Goal: Information Seeking & Learning: Find specific page/section

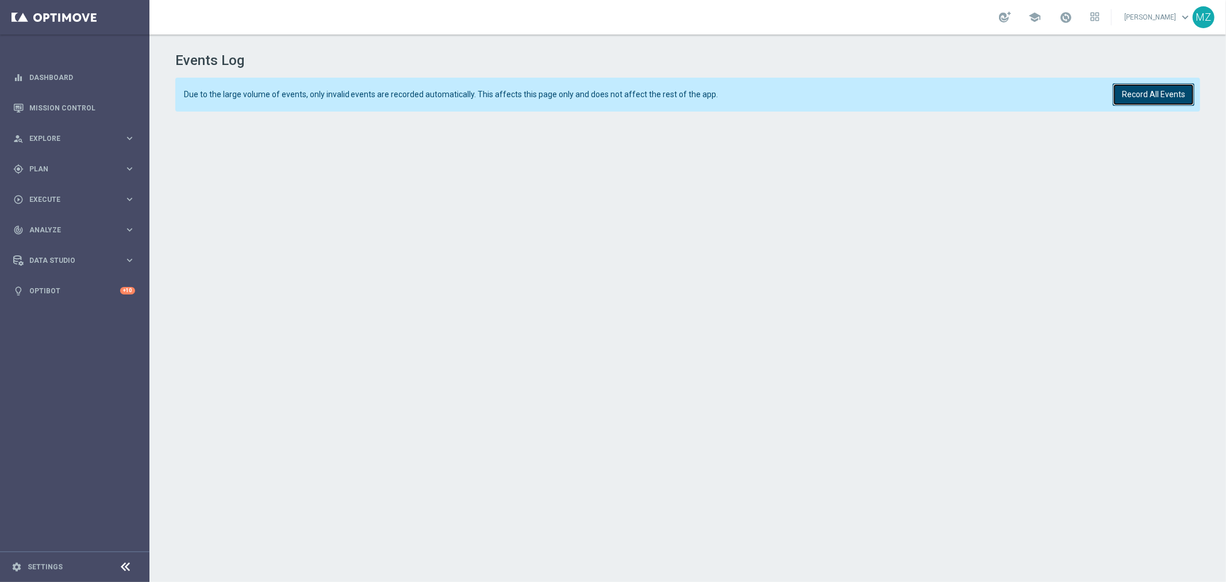
click at [1139, 87] on button "Record All Events" at bounding box center [1154, 94] width 82 height 22
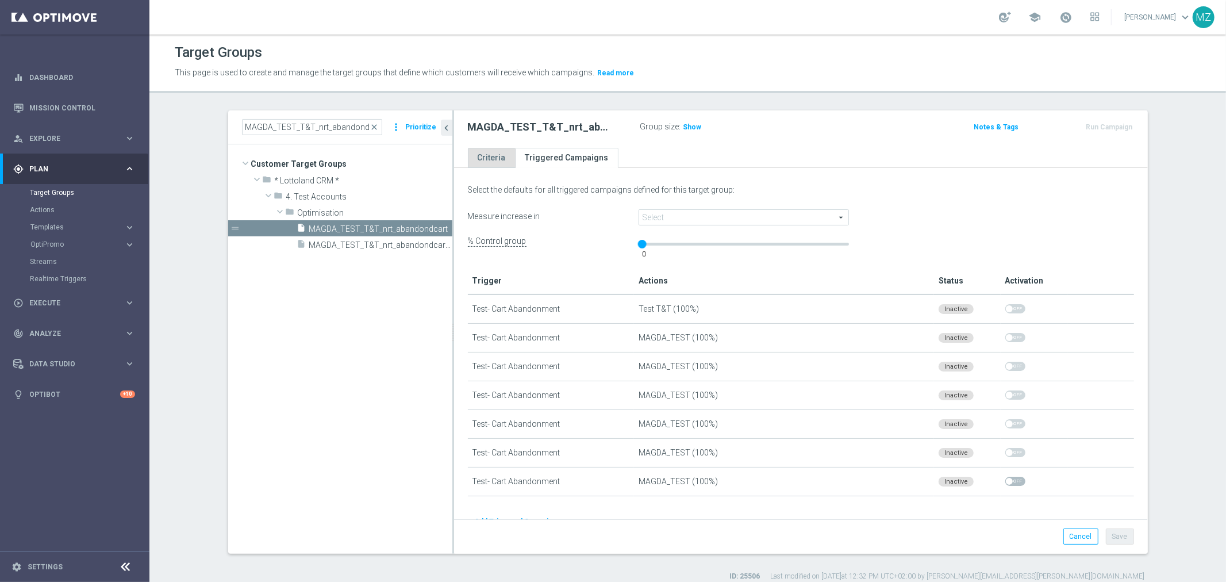
scroll to position [23, 0]
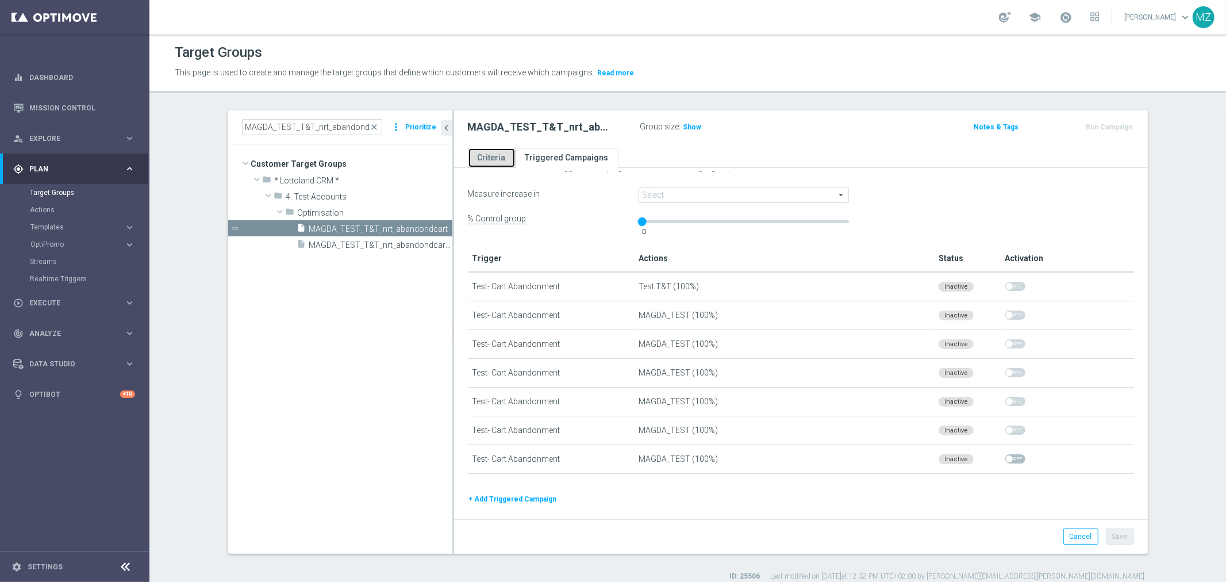
click at [490, 158] on link "Criteria" at bounding box center [492, 158] width 48 height 20
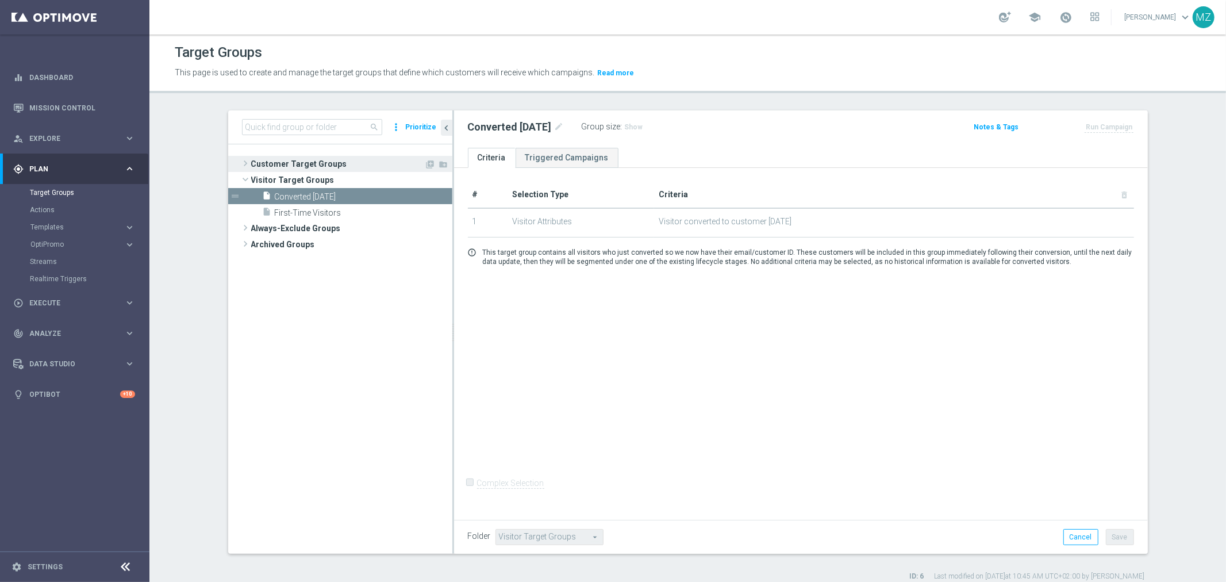
click at [240, 158] on span at bounding box center [245, 163] width 11 height 14
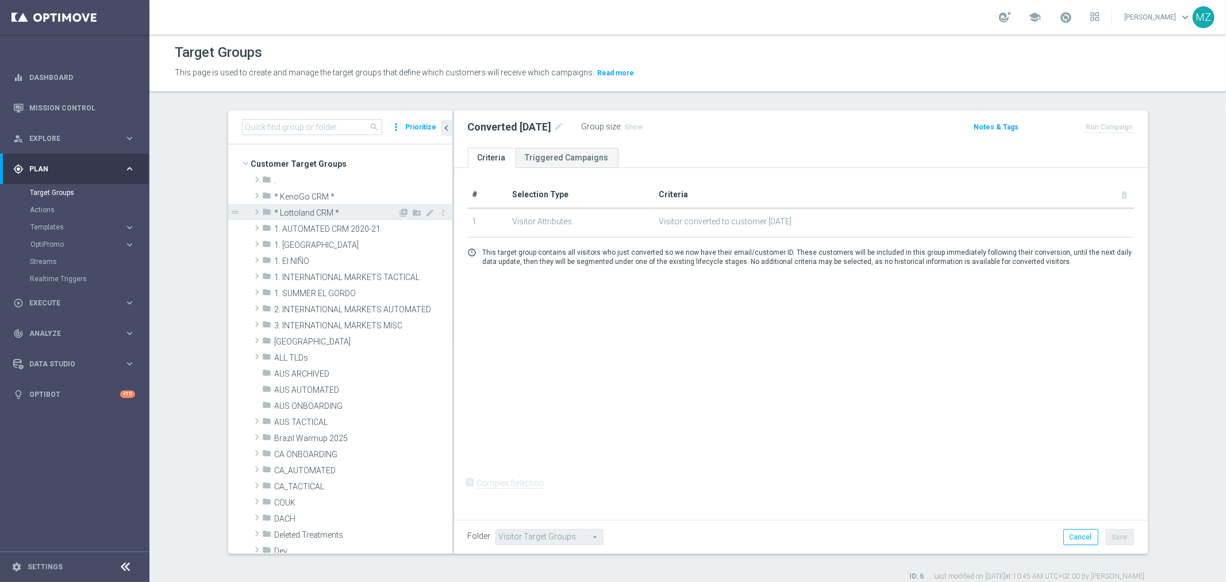
click at [251, 207] on span at bounding box center [256, 212] width 11 height 14
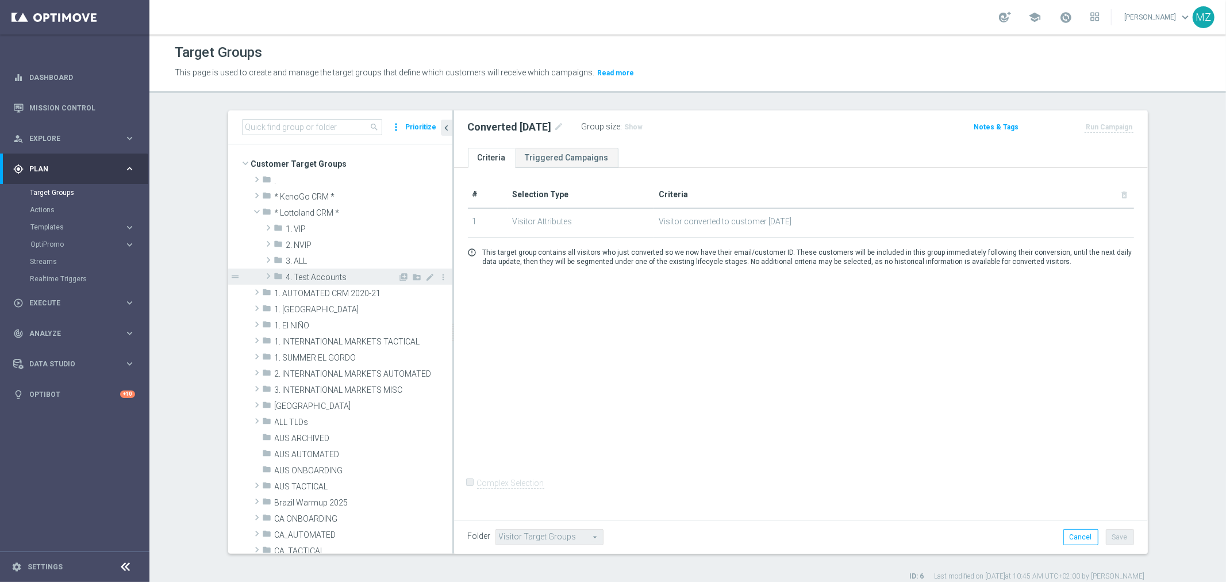
click at [263, 272] on span at bounding box center [268, 276] width 11 height 14
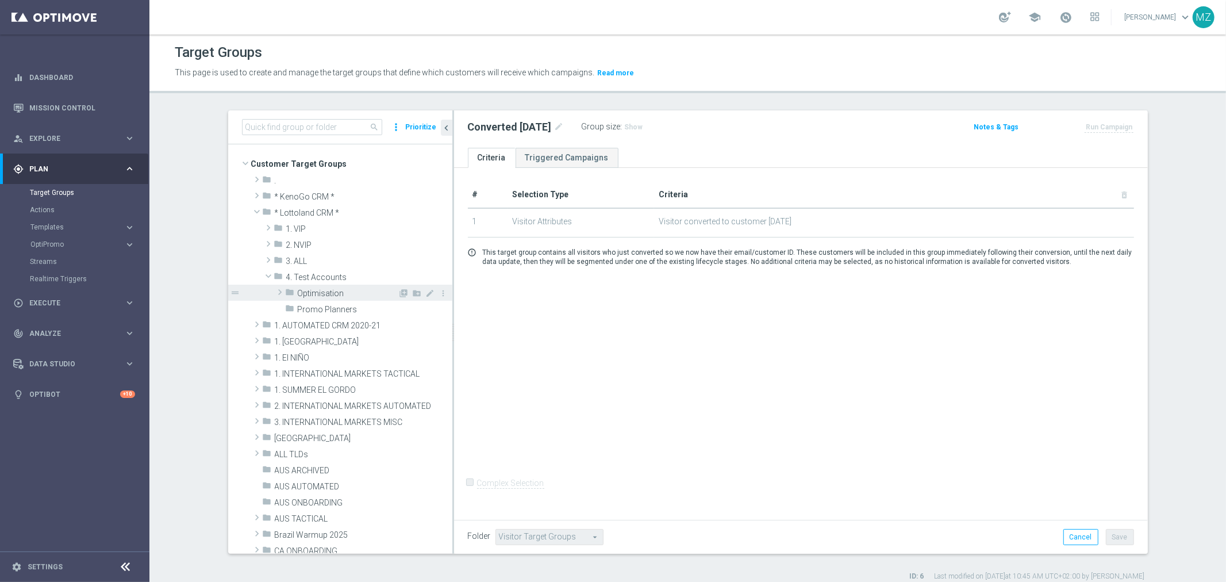
click at [274, 290] on span at bounding box center [279, 292] width 11 height 14
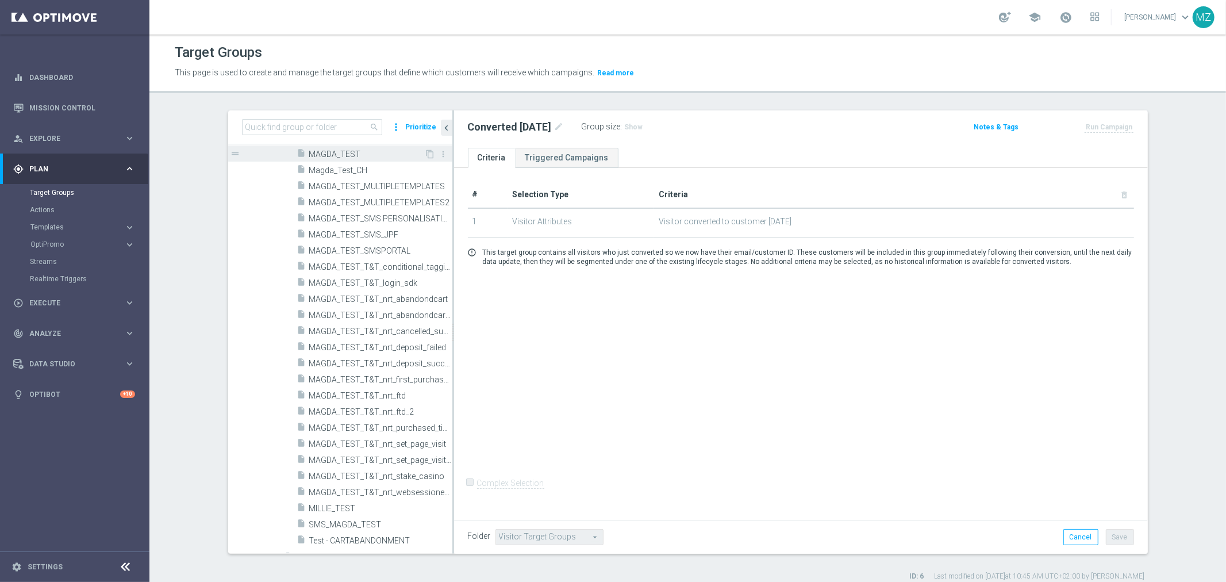
scroll to position [191, 0]
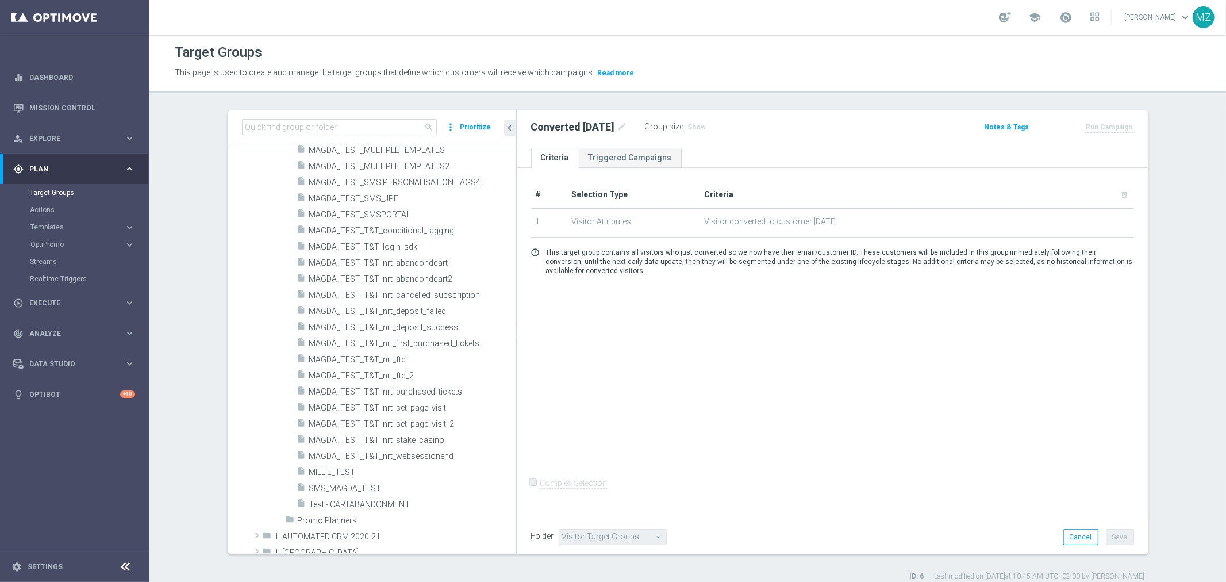
drag, startPoint x: 448, startPoint y: 391, endPoint x: 512, endPoint y: 390, distance: 63.3
click at [516, 390] on div at bounding box center [517, 331] width 2 height 443
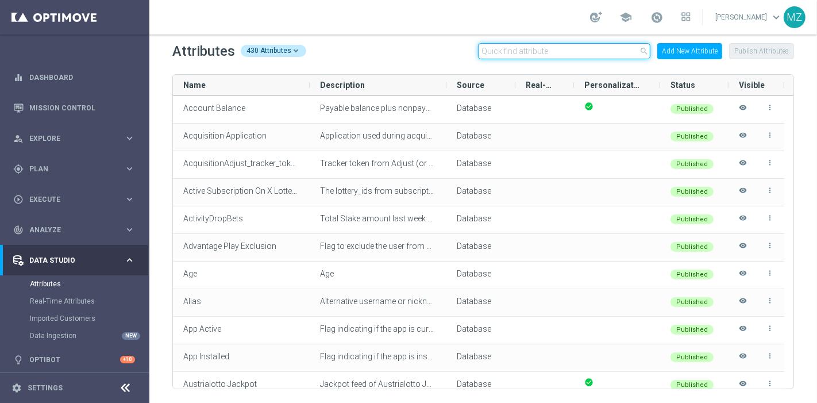
click at [519, 53] on input "text" at bounding box center [564, 51] width 172 height 16
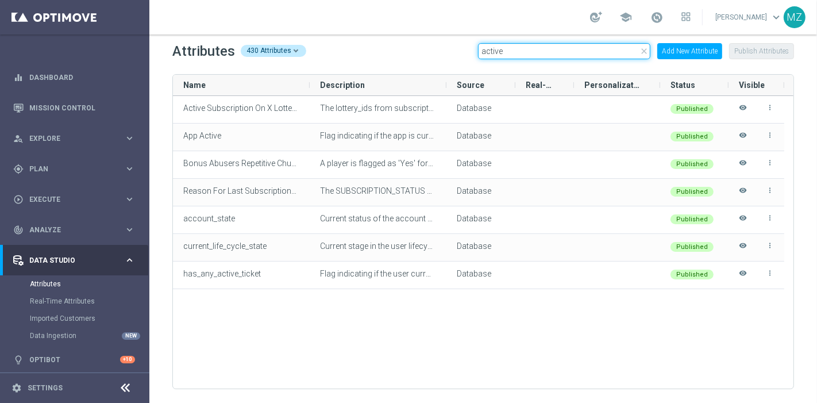
click at [508, 52] on input "active" at bounding box center [564, 51] width 172 height 16
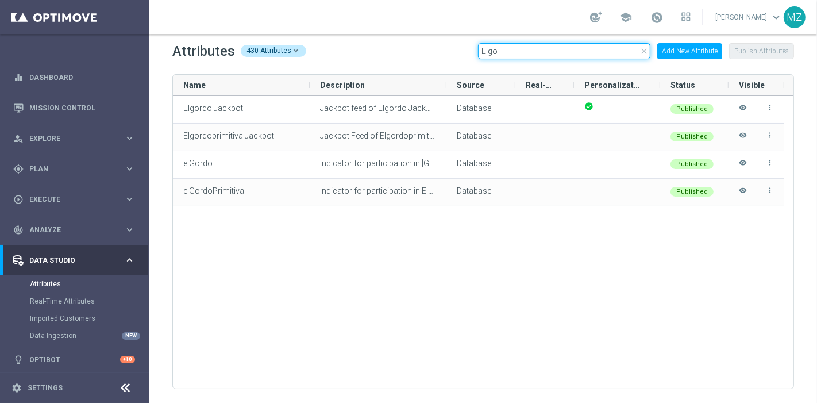
drag, startPoint x: 524, startPoint y: 56, endPoint x: 484, endPoint y: 52, distance: 39.9
click at [484, 55] on input "Elgo" at bounding box center [564, 51] width 172 height 16
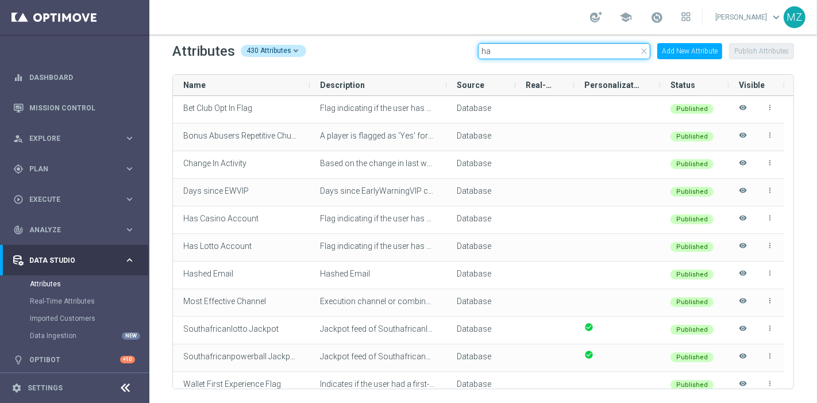
type input "h"
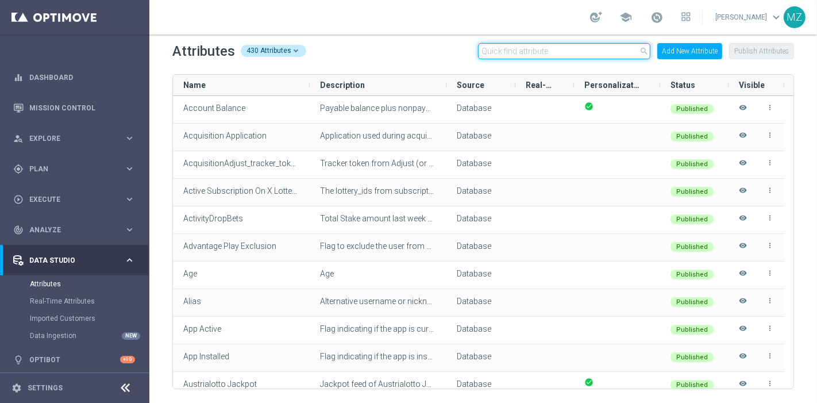
click at [524, 55] on input "text" at bounding box center [564, 51] width 172 height 16
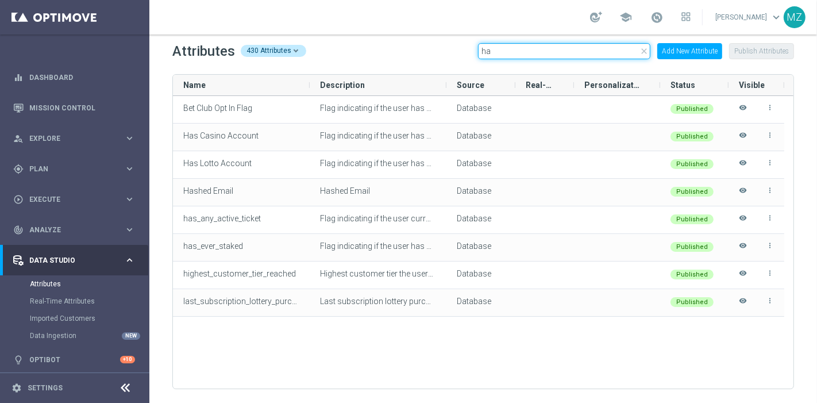
type input "h"
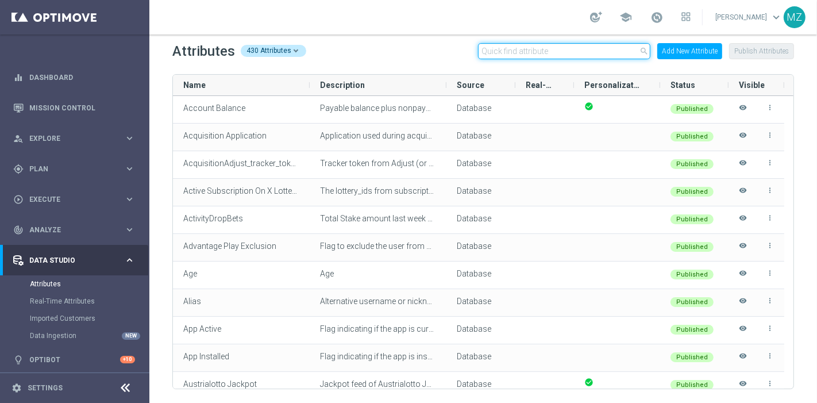
click at [552, 47] on input "text" at bounding box center [564, 51] width 172 height 16
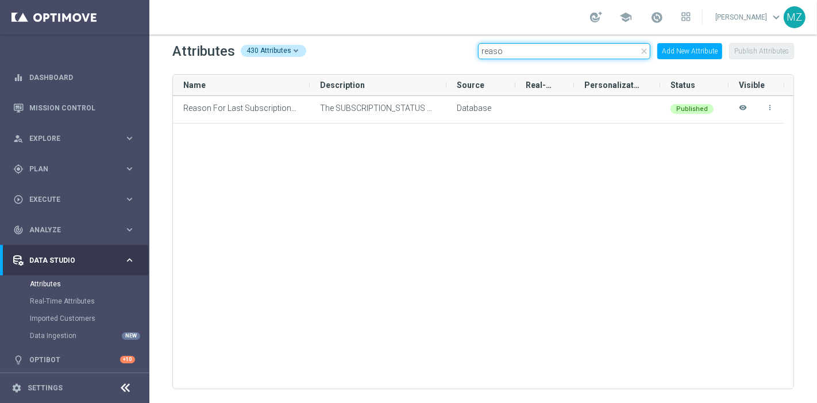
click at [520, 52] on input "reaso" at bounding box center [564, 51] width 172 height 16
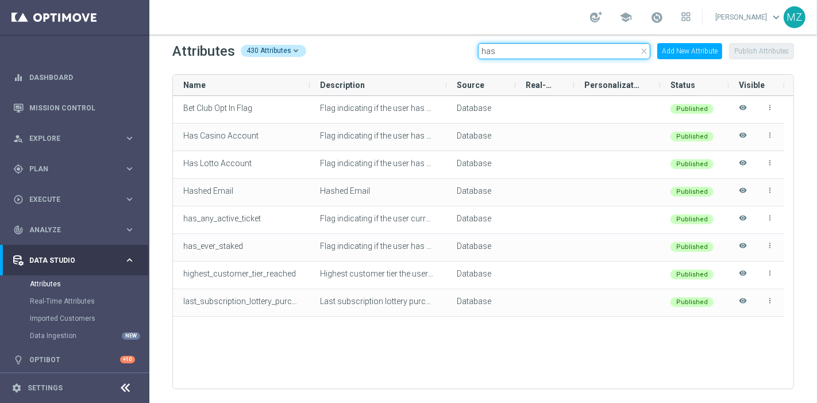
type input "has"
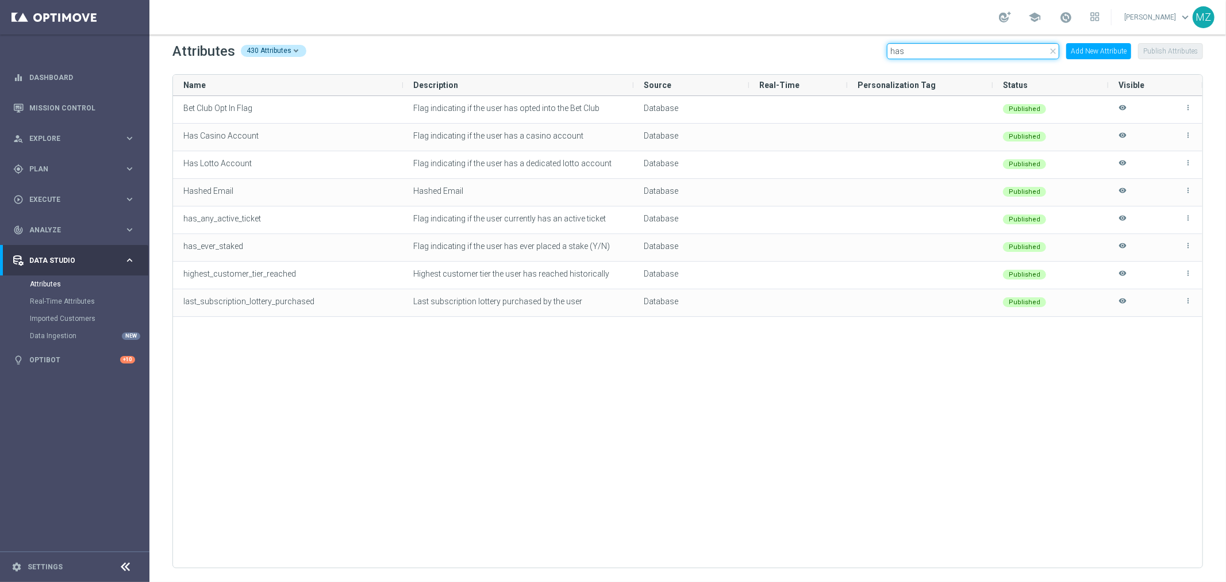
click at [817, 48] on input "has" at bounding box center [973, 51] width 172 height 16
